Goal: Task Accomplishment & Management: Use online tool/utility

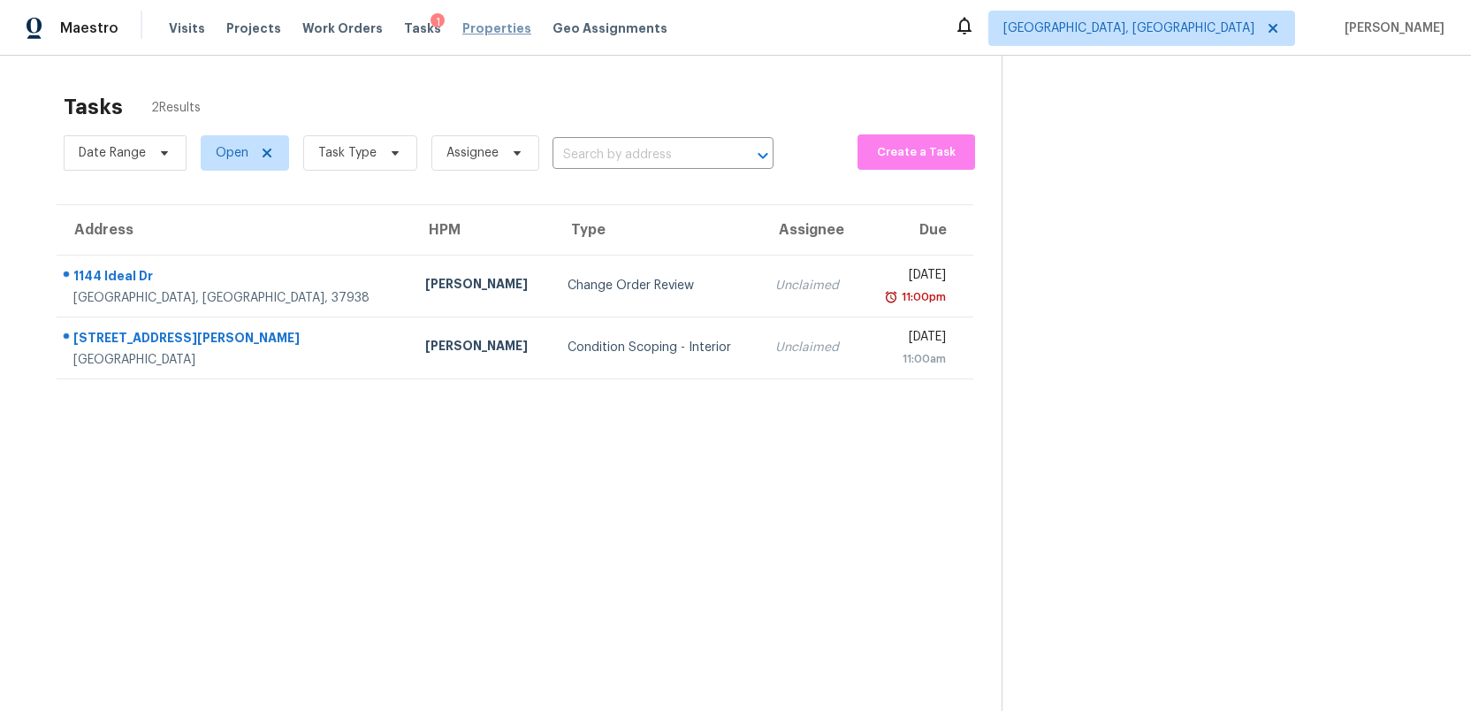
click at [462, 28] on span "Properties" at bounding box center [496, 28] width 69 height 18
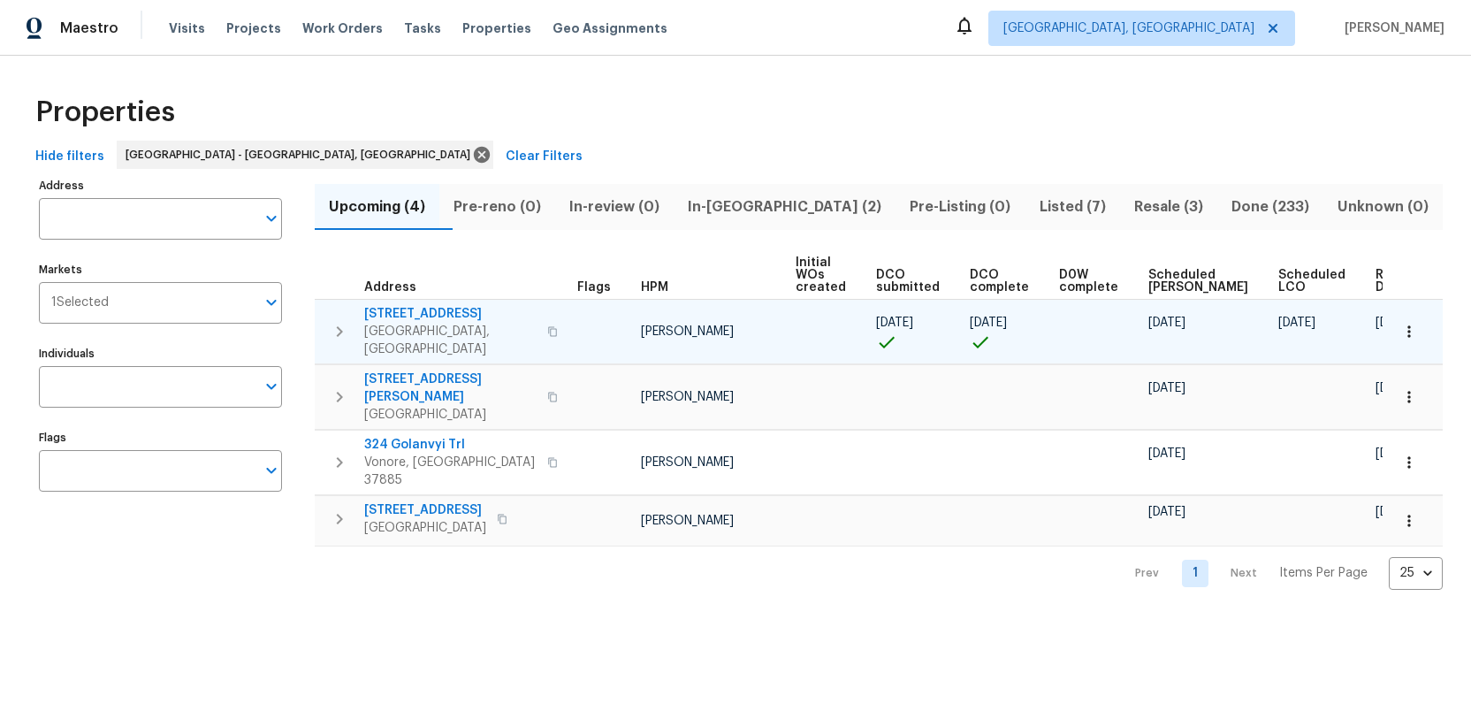
click at [395, 312] on span "[STREET_ADDRESS]" at bounding box center [450, 314] width 172 height 18
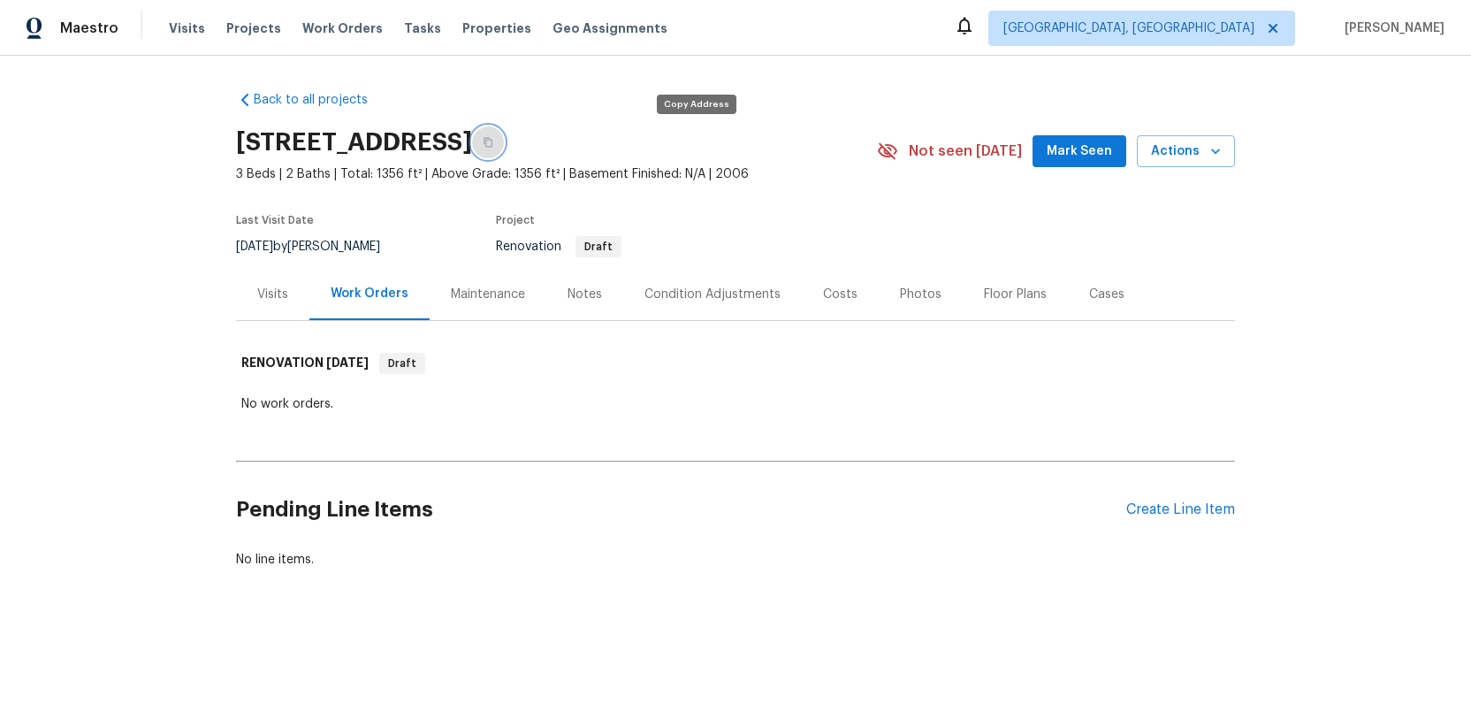
click at [493, 139] on icon "button" at bounding box center [488, 142] width 11 height 11
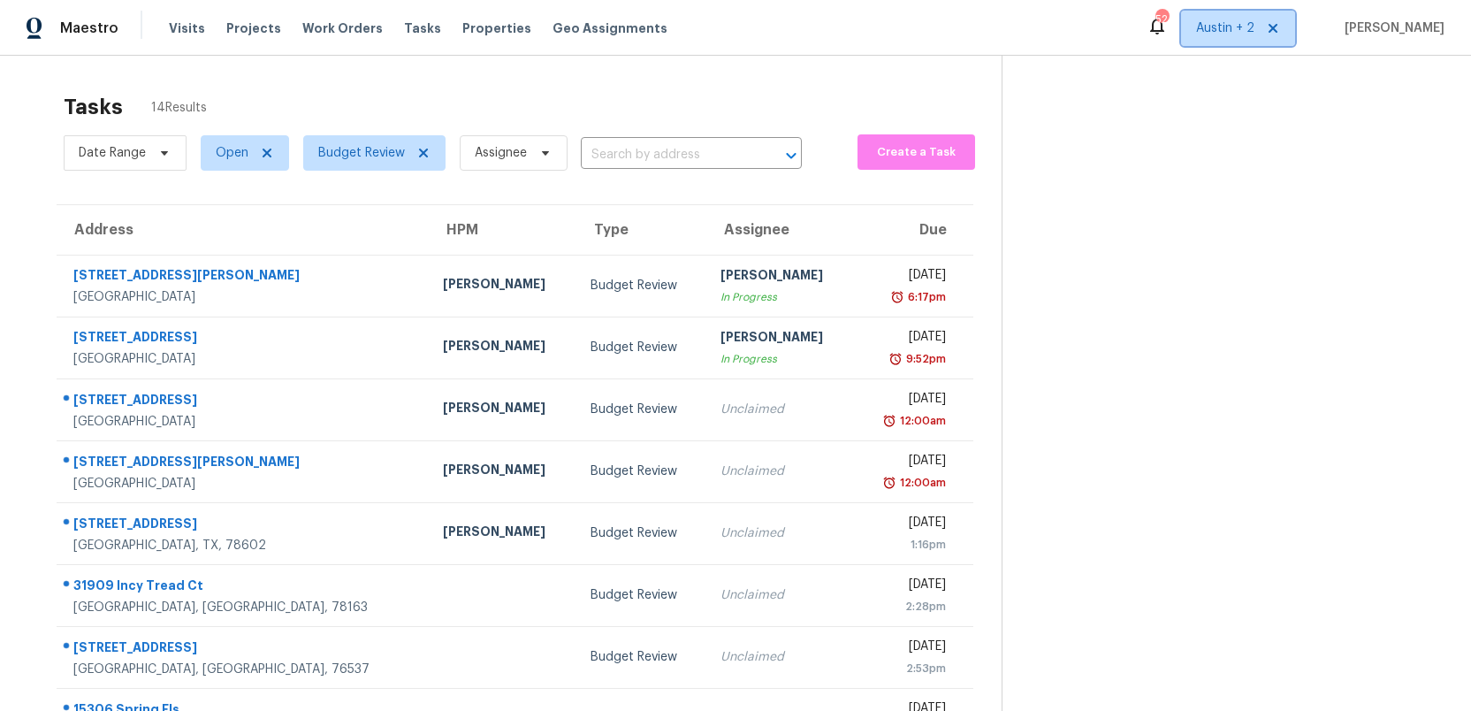
click at [1280, 22] on icon at bounding box center [1273, 28] width 14 height 14
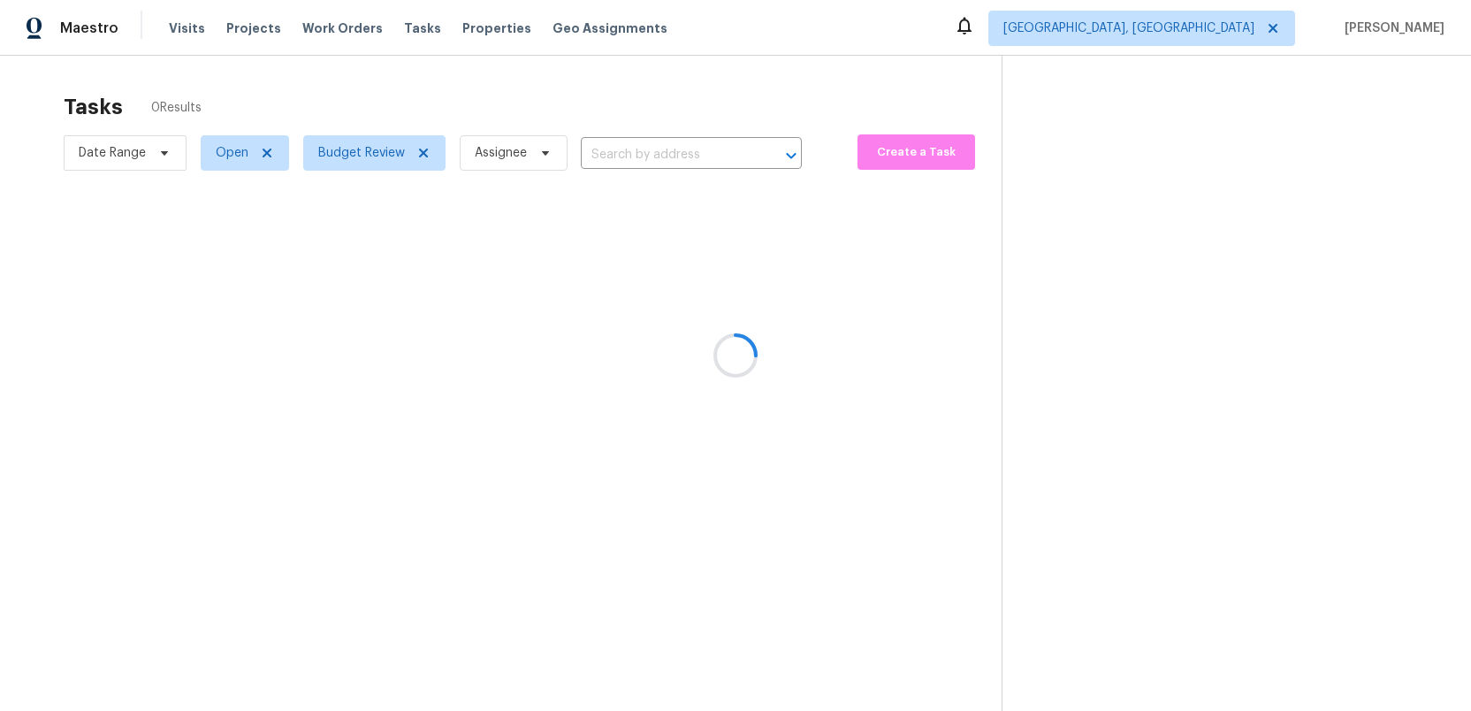
click at [1200, 34] on div at bounding box center [735, 355] width 1471 height 711
click at [1205, 31] on span "[GEOGRAPHIC_DATA], [GEOGRAPHIC_DATA]" at bounding box center [1128, 28] width 251 height 18
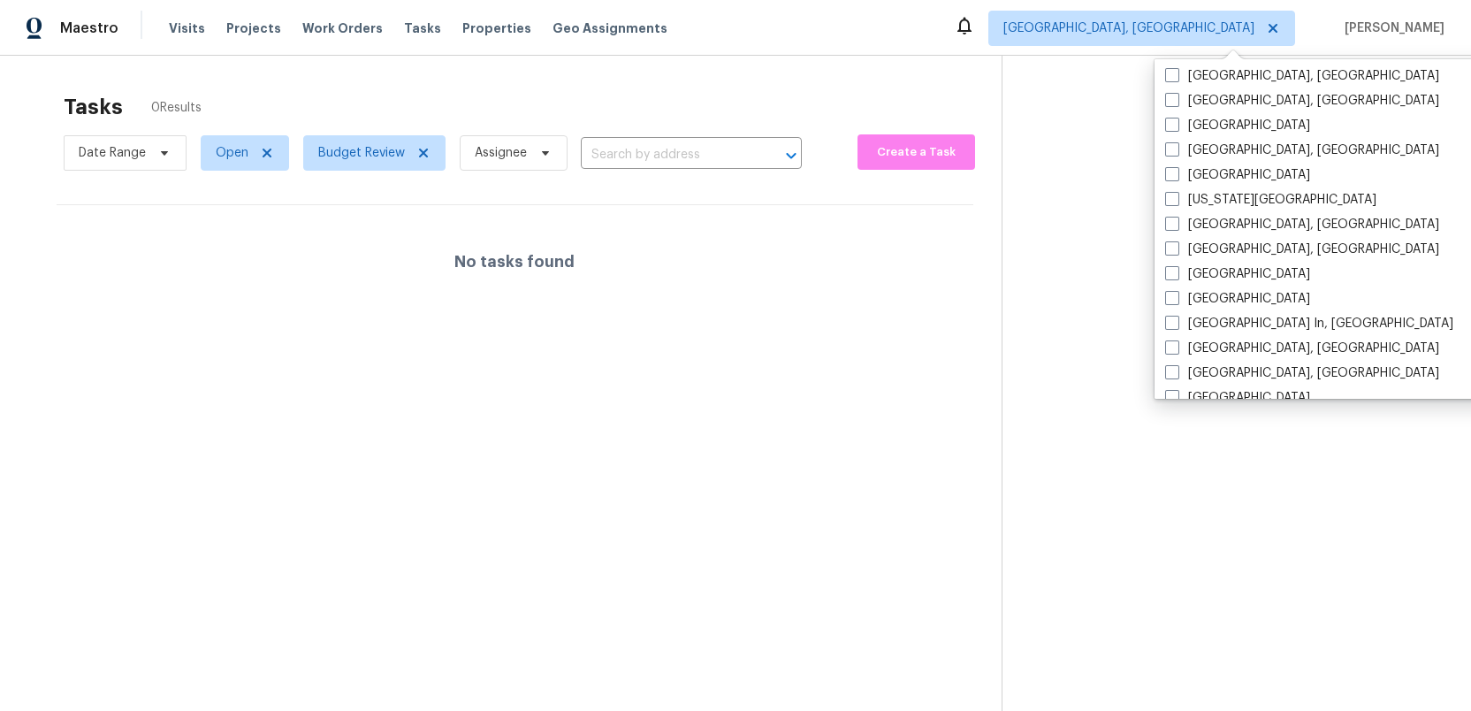
scroll to position [545, 0]
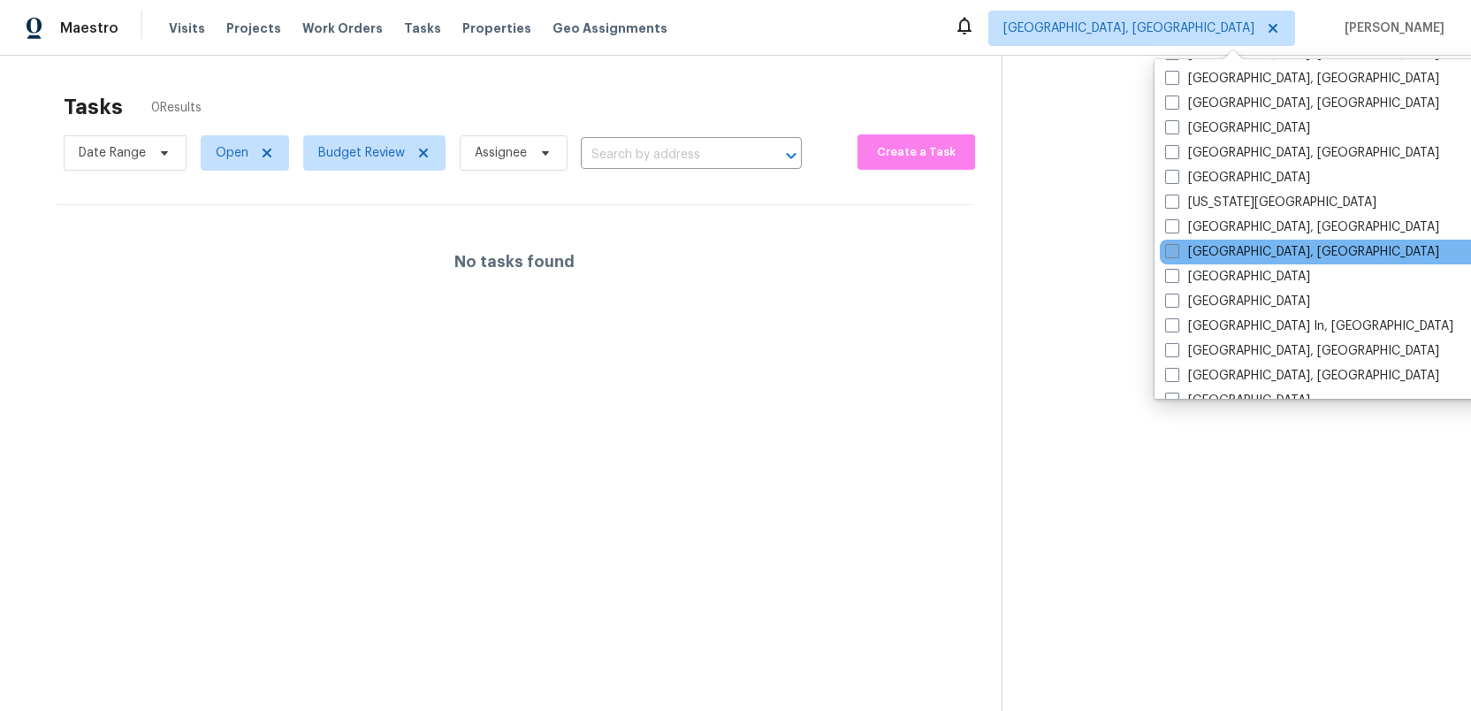
click at [1182, 255] on label "[GEOGRAPHIC_DATA], [GEOGRAPHIC_DATA]" at bounding box center [1302, 252] width 274 height 18
click at [1177, 255] on input "[GEOGRAPHIC_DATA], [GEOGRAPHIC_DATA]" at bounding box center [1170, 248] width 11 height 11
checkbox input "true"
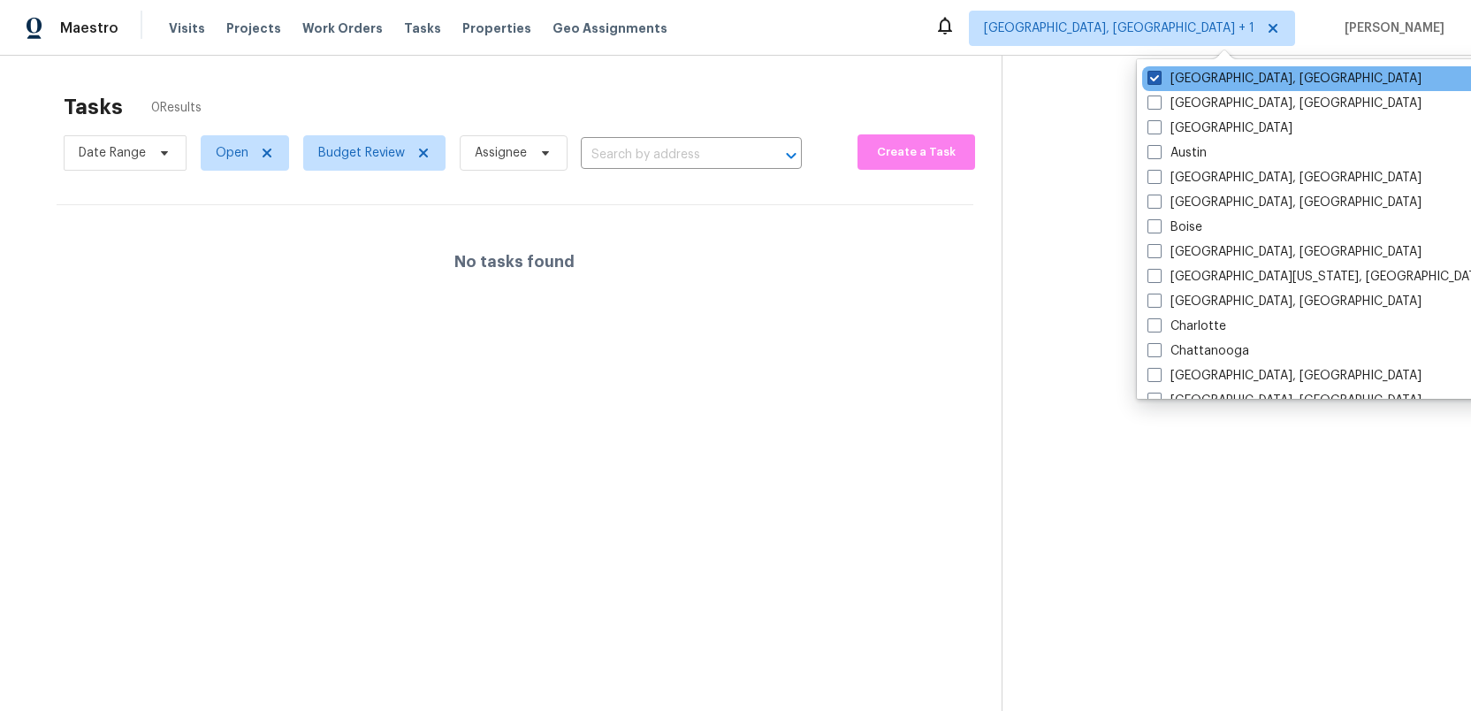
click at [1150, 73] on span at bounding box center [1154, 78] width 14 height 14
click at [1150, 73] on input "[GEOGRAPHIC_DATA], [GEOGRAPHIC_DATA]" at bounding box center [1152, 75] width 11 height 11
checkbox input "false"
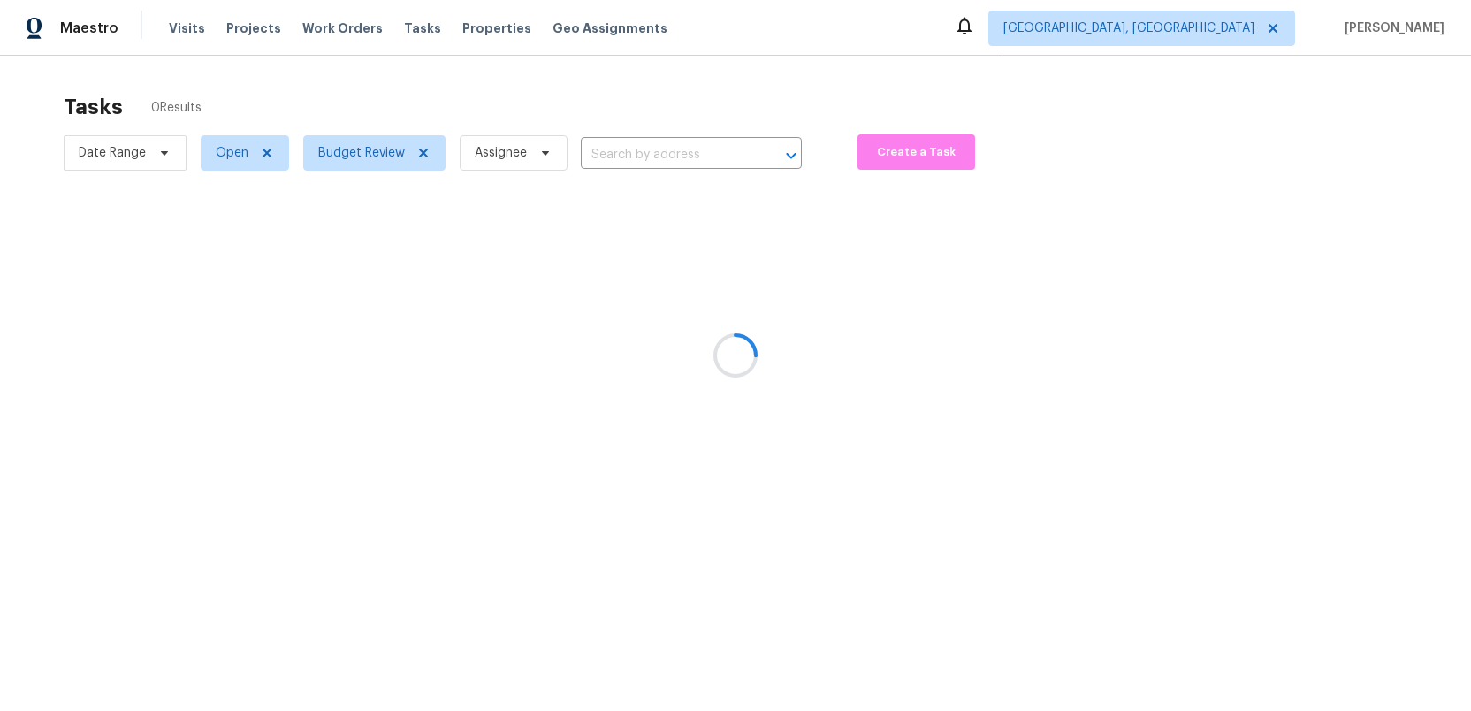
click at [421, 149] on div at bounding box center [735, 355] width 1471 height 711
click at [408, 28] on div at bounding box center [735, 355] width 1471 height 711
click at [406, 27] on span "Tasks" at bounding box center [422, 28] width 37 height 12
click at [472, 31] on span "Properties" at bounding box center [496, 28] width 69 height 18
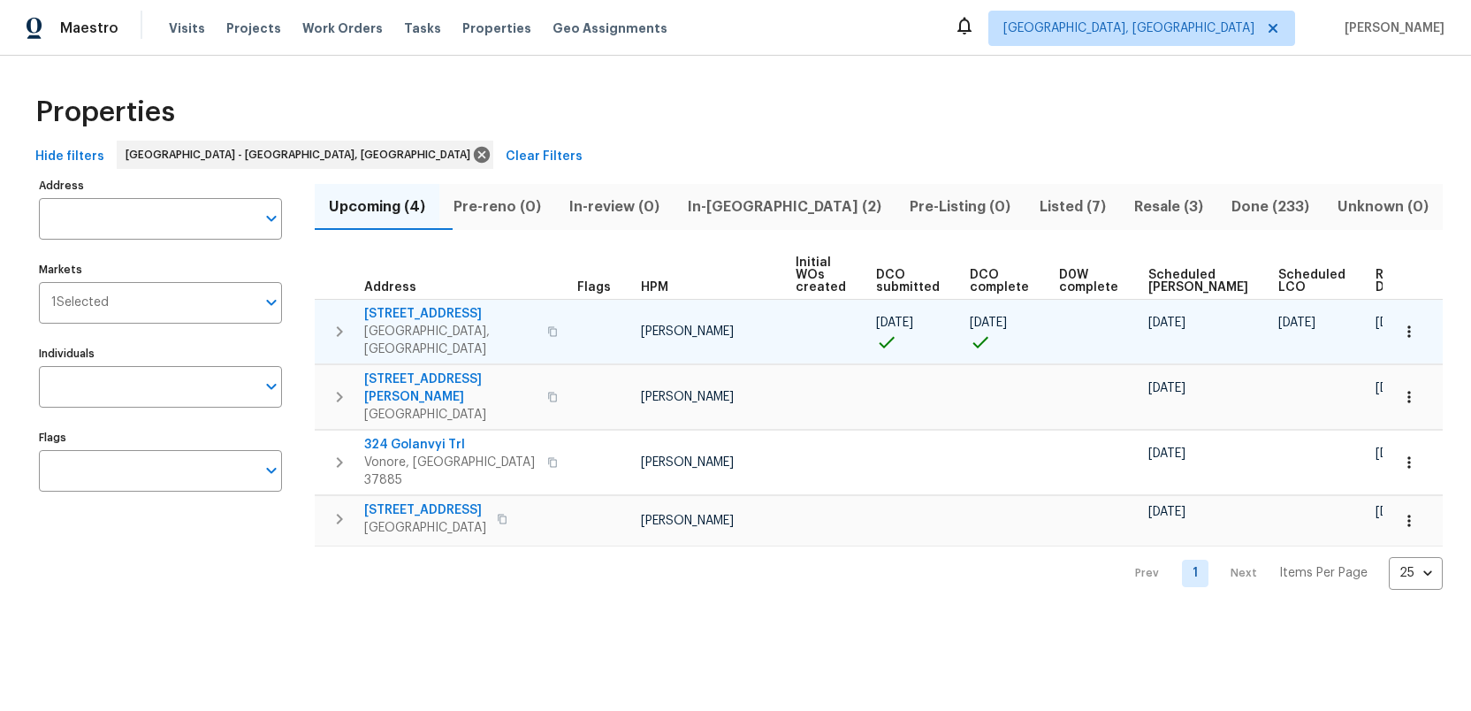
click at [392, 311] on span "[STREET_ADDRESS]" at bounding box center [450, 314] width 172 height 18
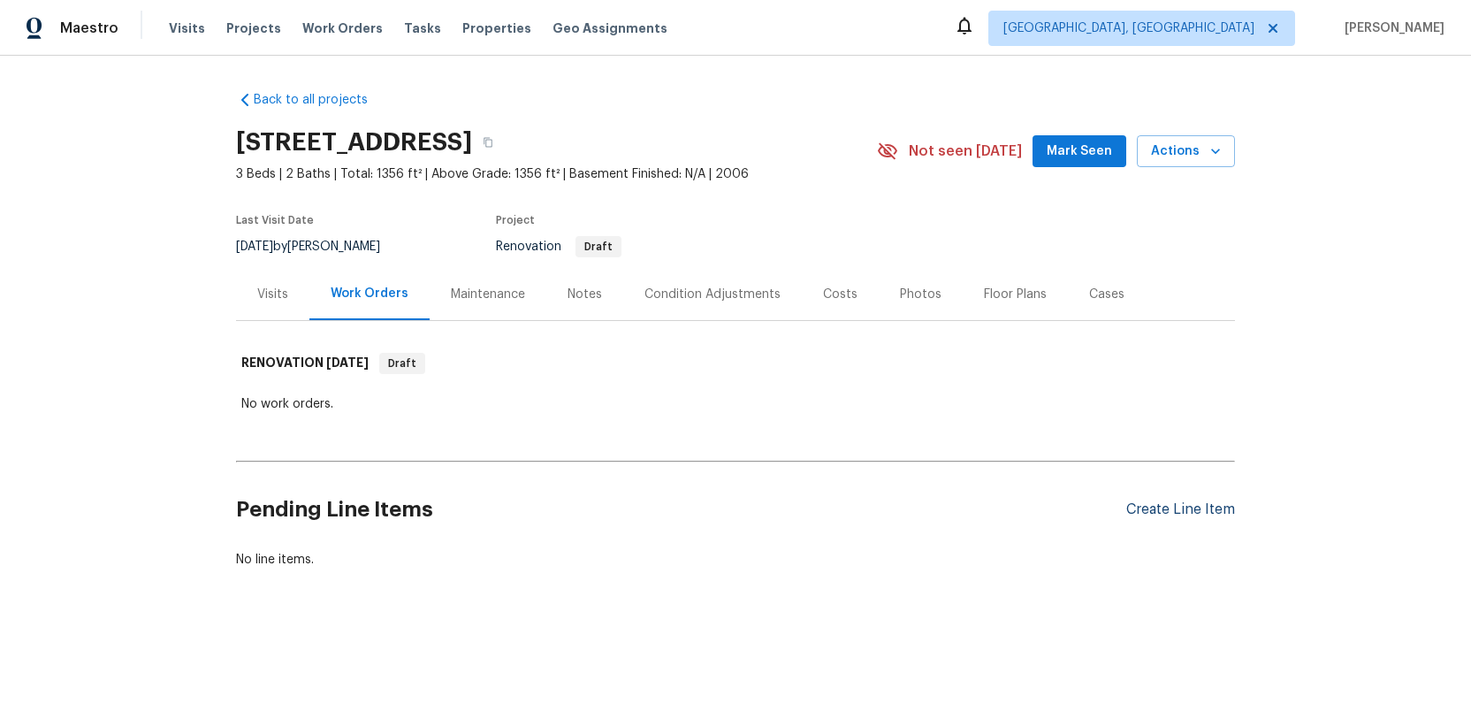
click at [1186, 514] on div "Create Line Item" at bounding box center [1180, 509] width 109 height 17
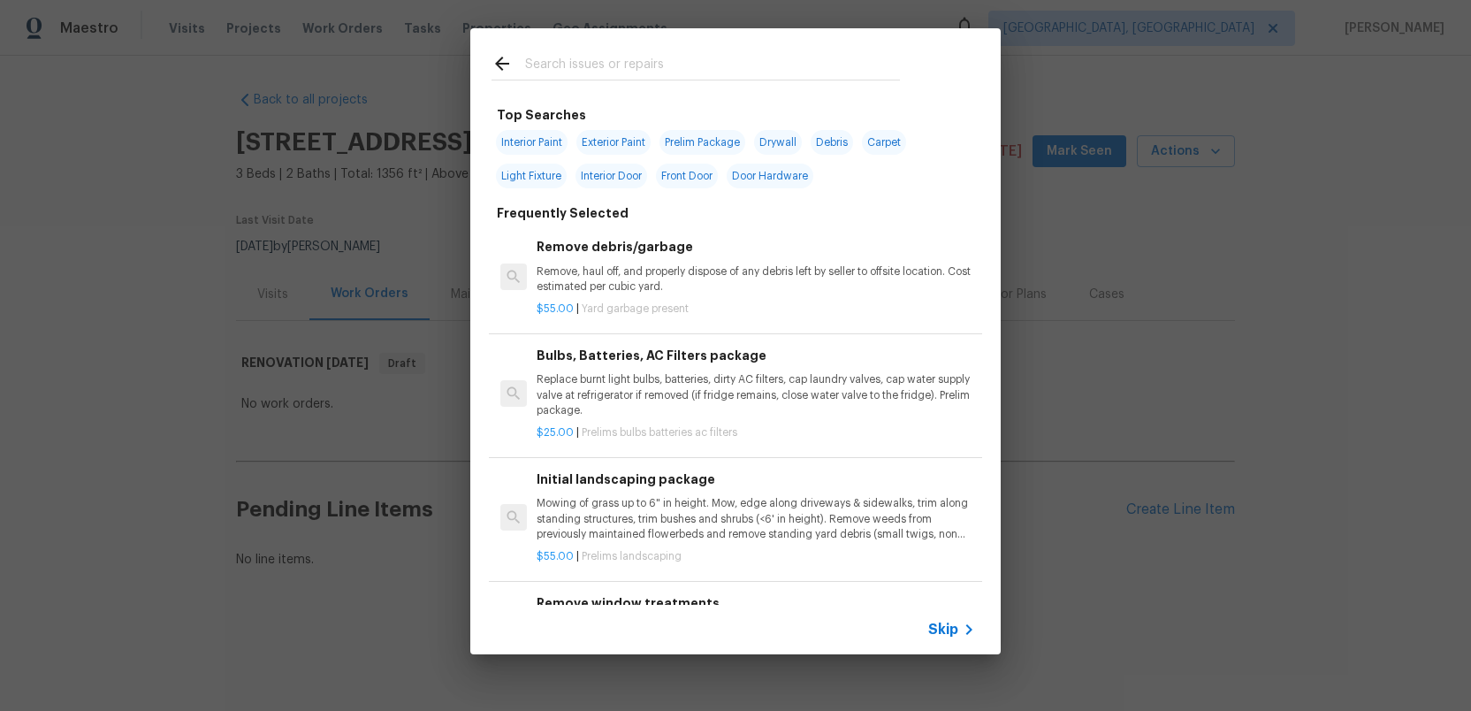
click at [538, 62] on input "text" at bounding box center [712, 66] width 375 height 27
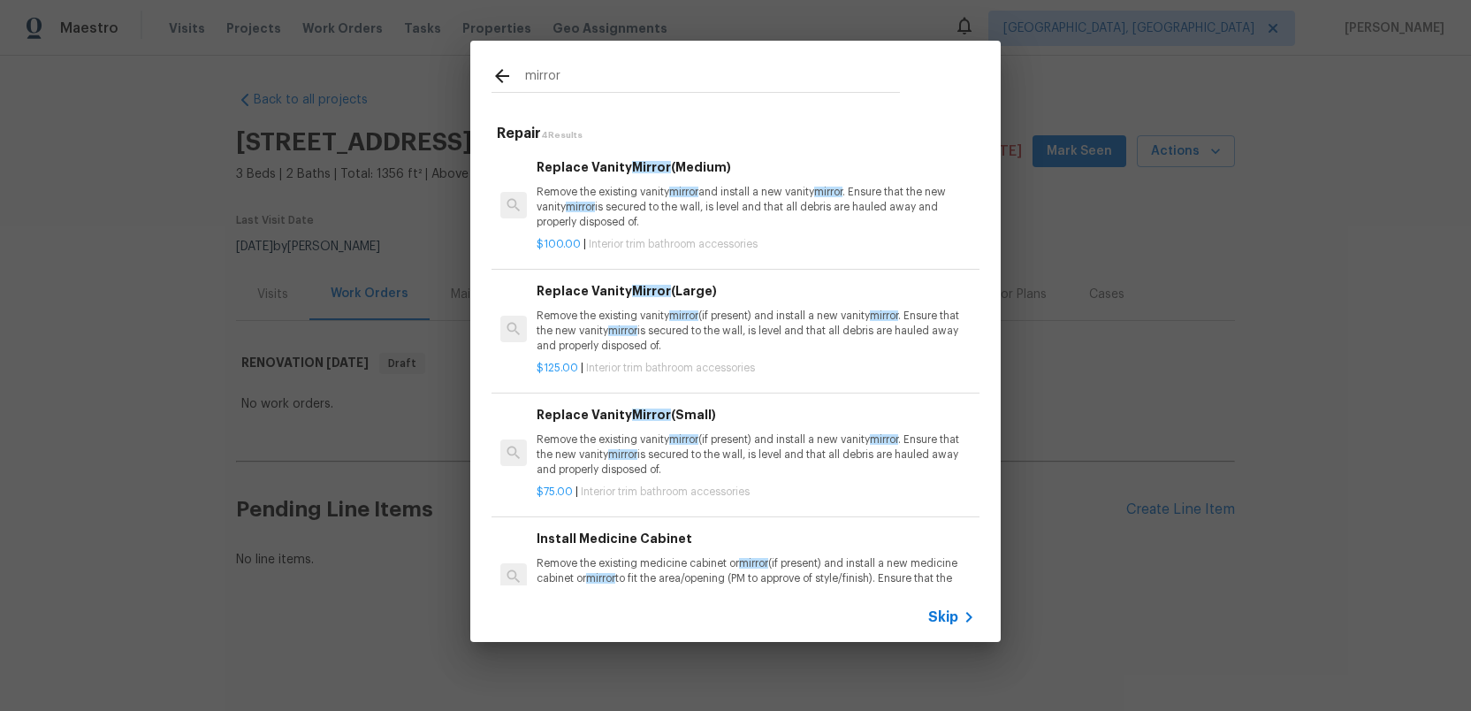
type input "mirror"
click at [667, 201] on p "Remove the existing vanity mirror and install a new vanity mirror . Ensure that…" at bounding box center [756, 207] width 438 height 45
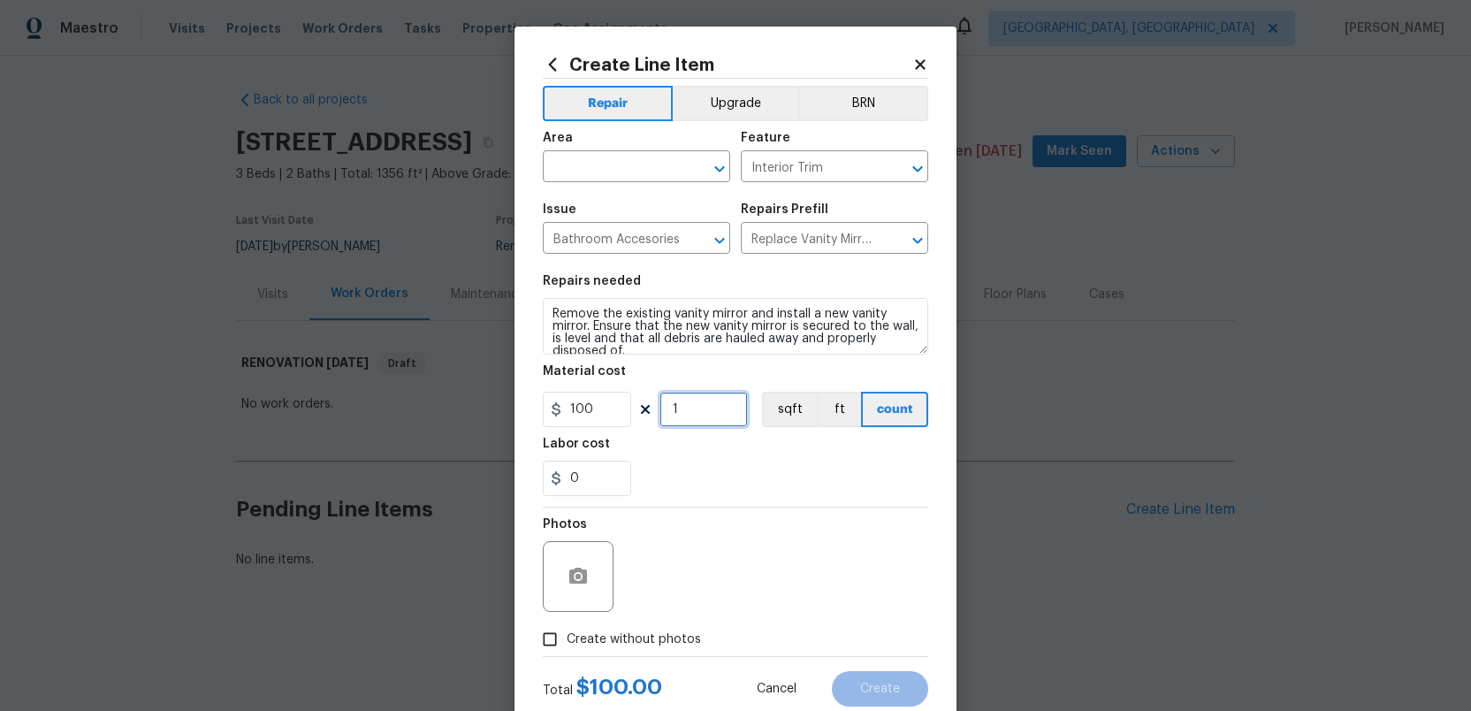
click at [690, 415] on input "1" at bounding box center [703, 409] width 88 height 35
type input "2"
click at [545, 641] on input "Create without photos" at bounding box center [550, 639] width 34 height 34
checkbox input "true"
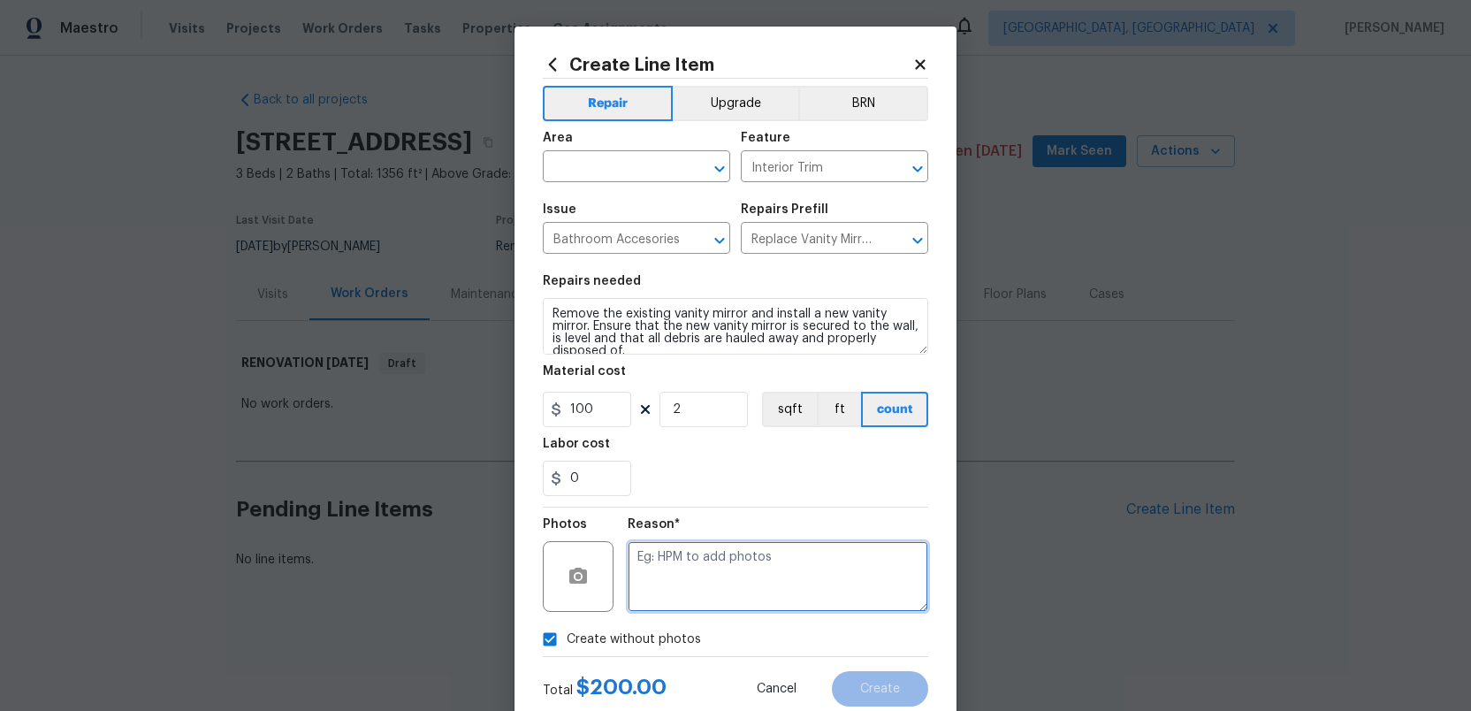
click at [681, 578] on textarea at bounding box center [778, 576] width 301 height 71
type textarea "."
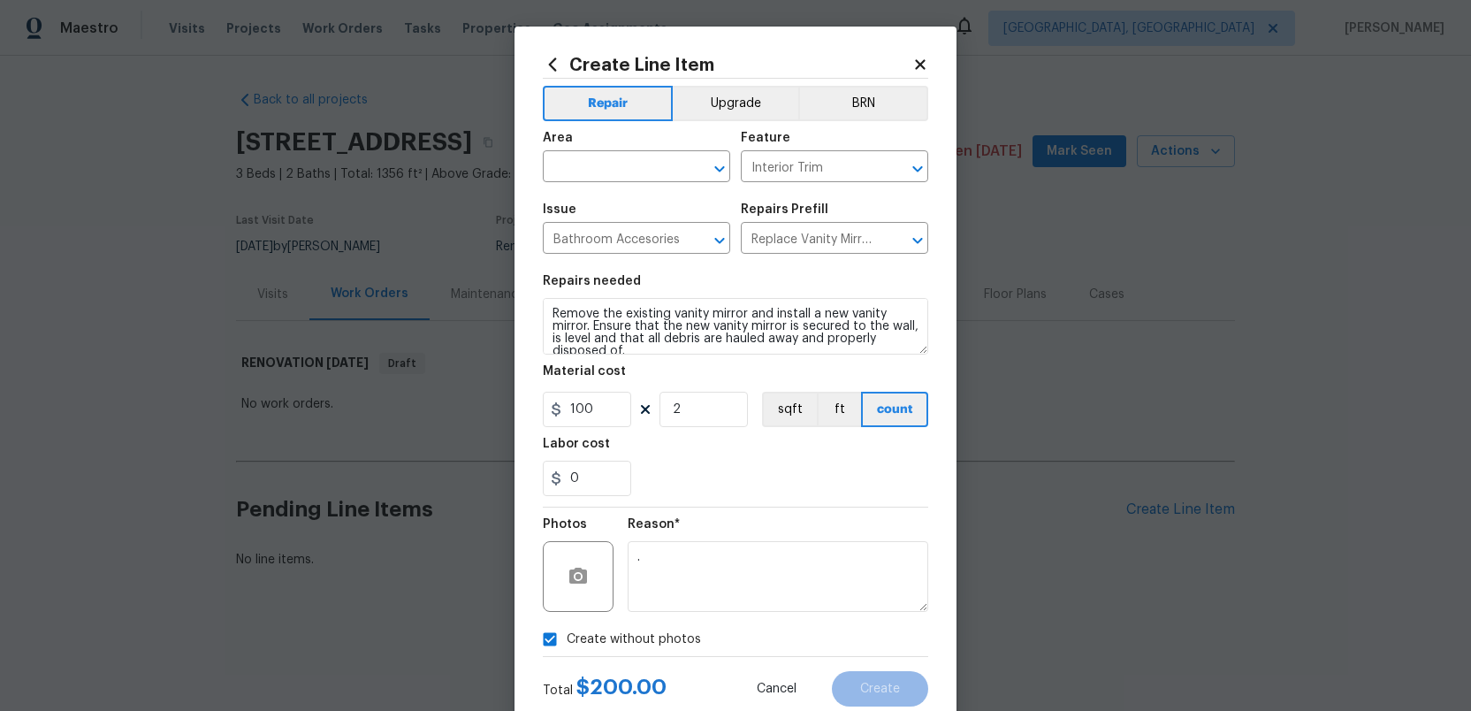
click at [739, 614] on div "Reason* ." at bounding box center [778, 564] width 301 height 115
click at [598, 177] on input "text" at bounding box center [612, 168] width 138 height 27
click at [611, 204] on li "Bathroom" at bounding box center [636, 208] width 187 height 29
type input "Bathroom"
click at [883, 682] on span "Create" at bounding box center [880, 688] width 40 height 13
